Goal: Navigation & Orientation: Go to known website

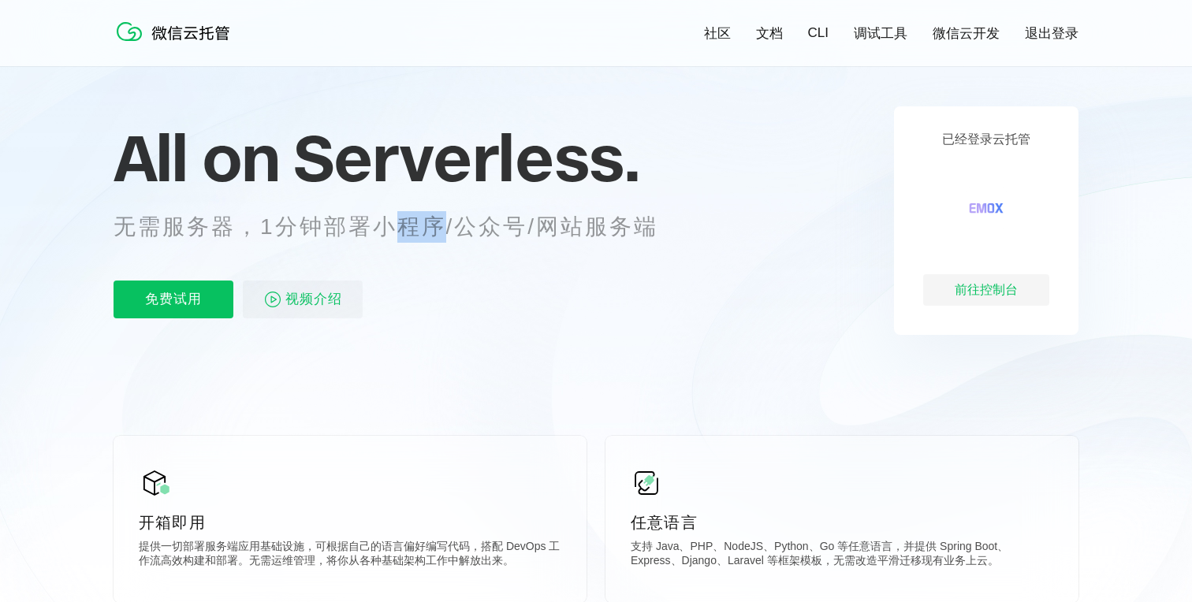
scroll to position [0, 2803]
click at [400, 213] on p "无需服务器，1分钟部署小程序/公众号/网站服务端" at bounding box center [401, 227] width 574 height 32
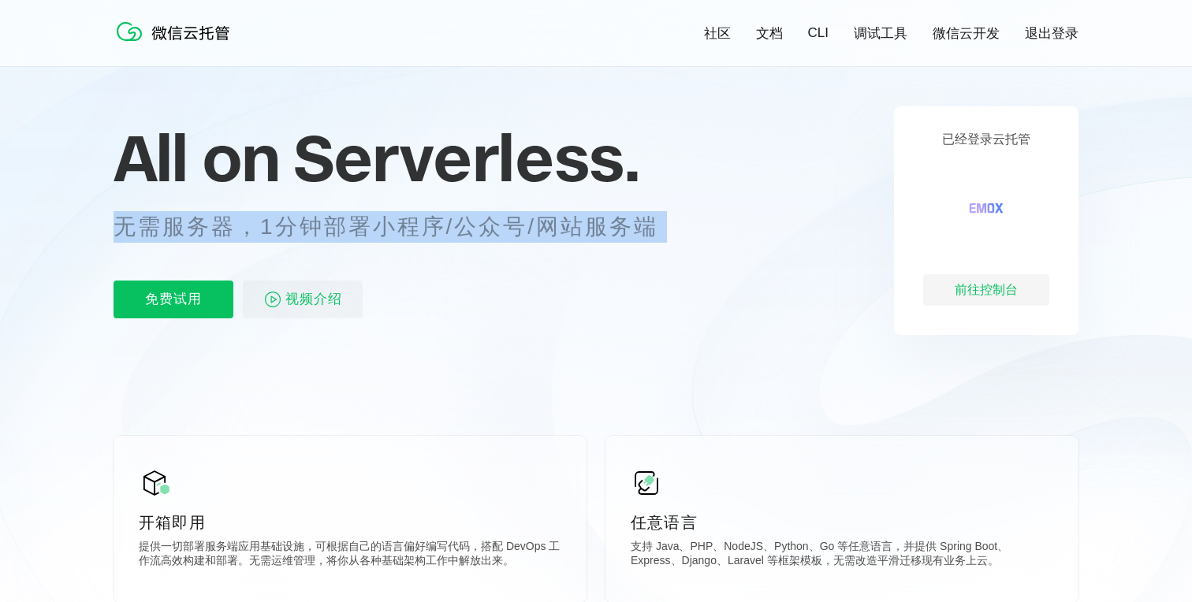
click at [400, 213] on p "无需服务器，1分钟部署小程序/公众号/网站服务端" at bounding box center [401, 227] width 574 height 32
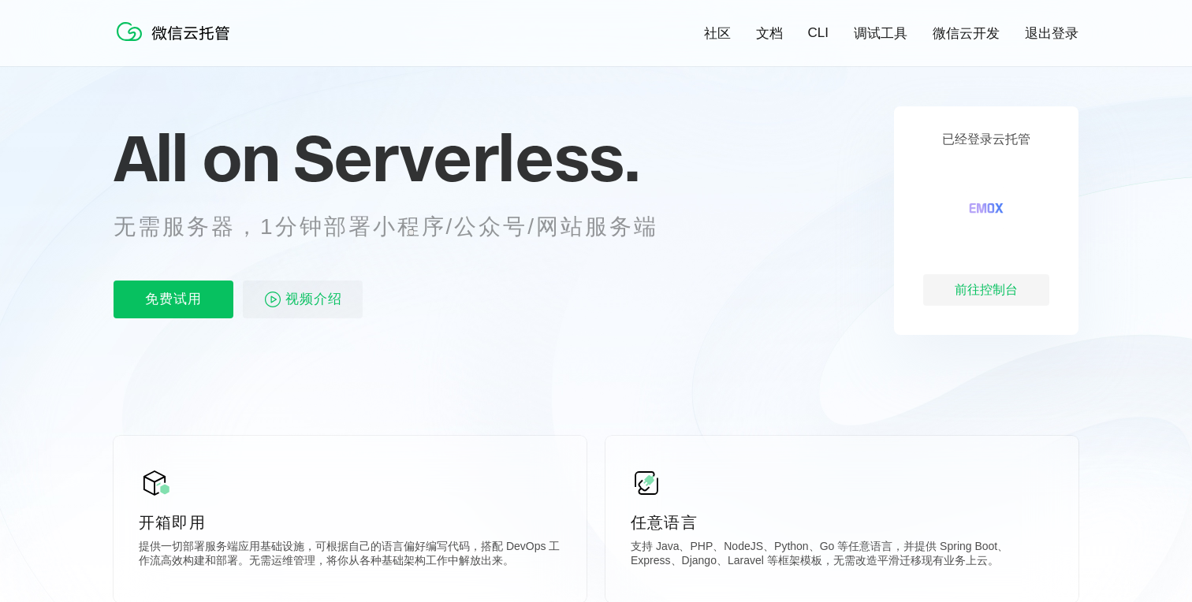
click at [400, 394] on icon at bounding box center [595, 341] width 1513 height 851
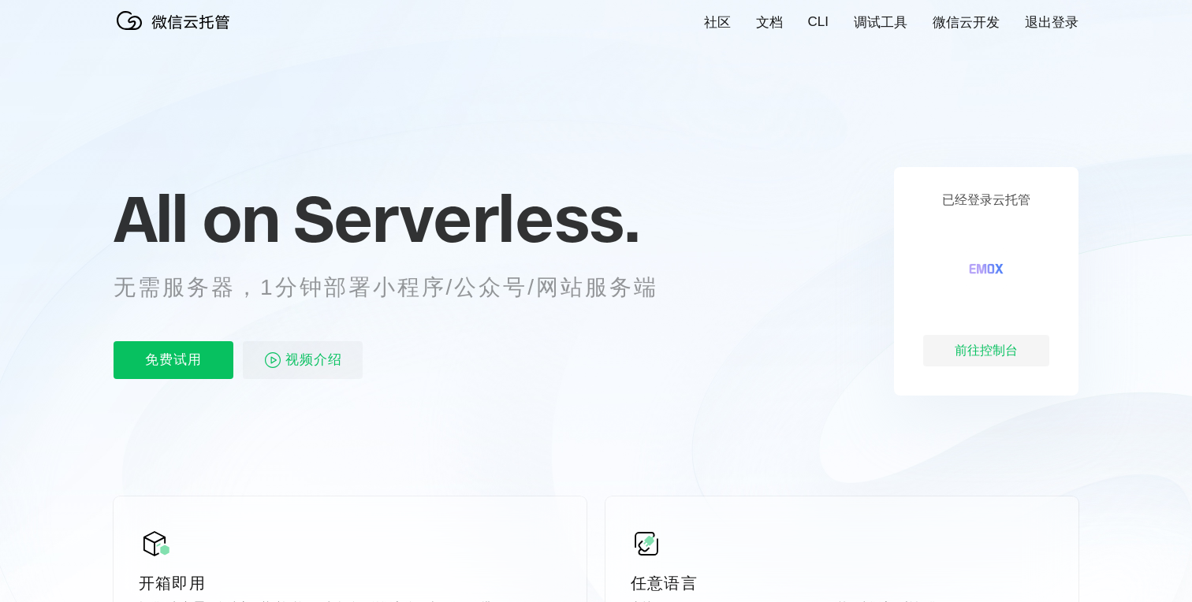
scroll to position [0, 0]
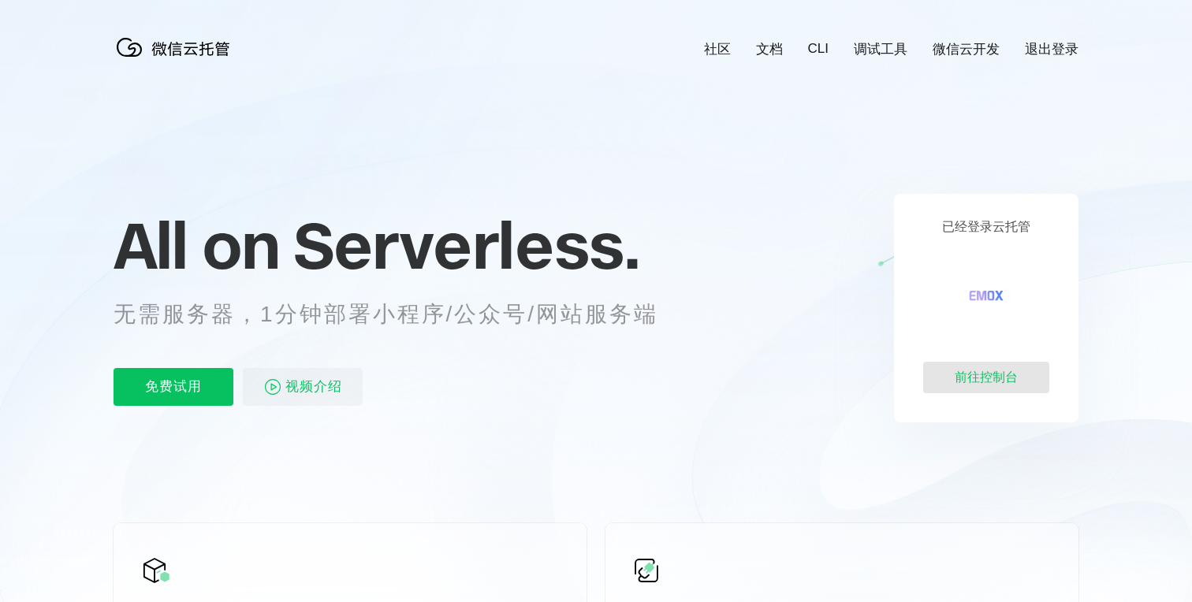
click at [974, 378] on div "前往控制台" at bounding box center [986, 378] width 126 height 32
